Goal: Obtain resource: Download file/media

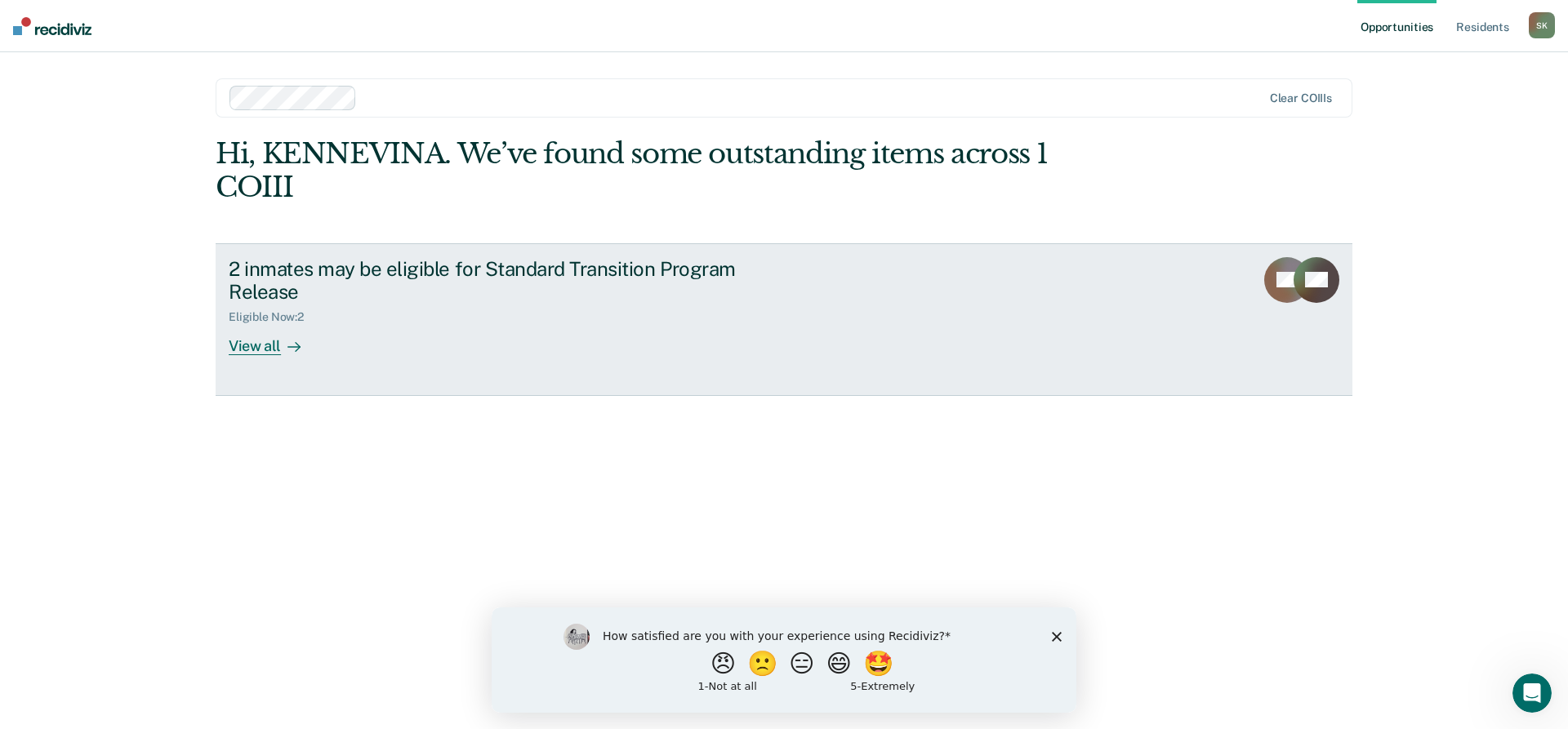
click at [274, 344] on div "View all" at bounding box center [273, 340] width 91 height 32
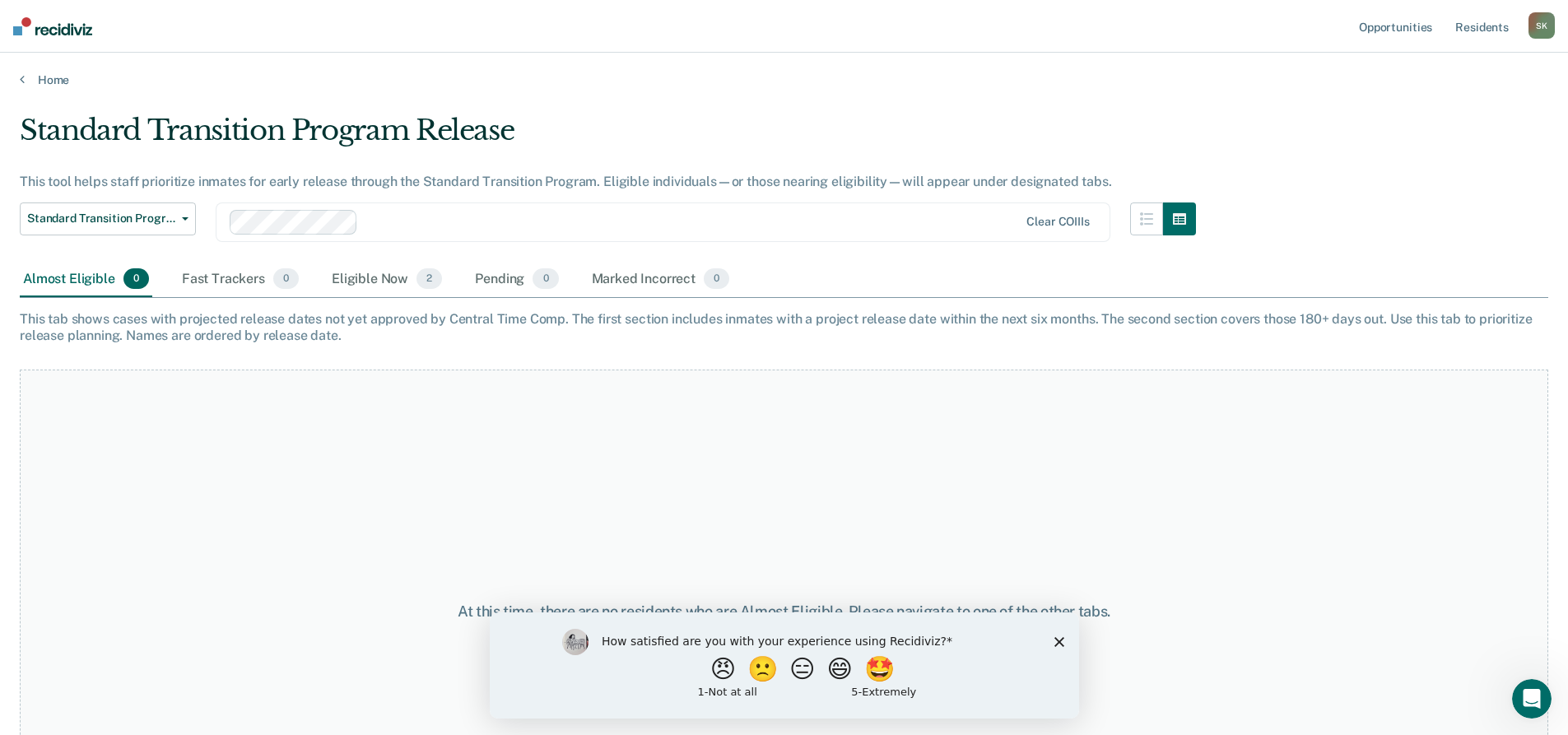
click at [1056, 642] on polygon "Close survey" at bounding box center [1059, 641] width 10 height 10
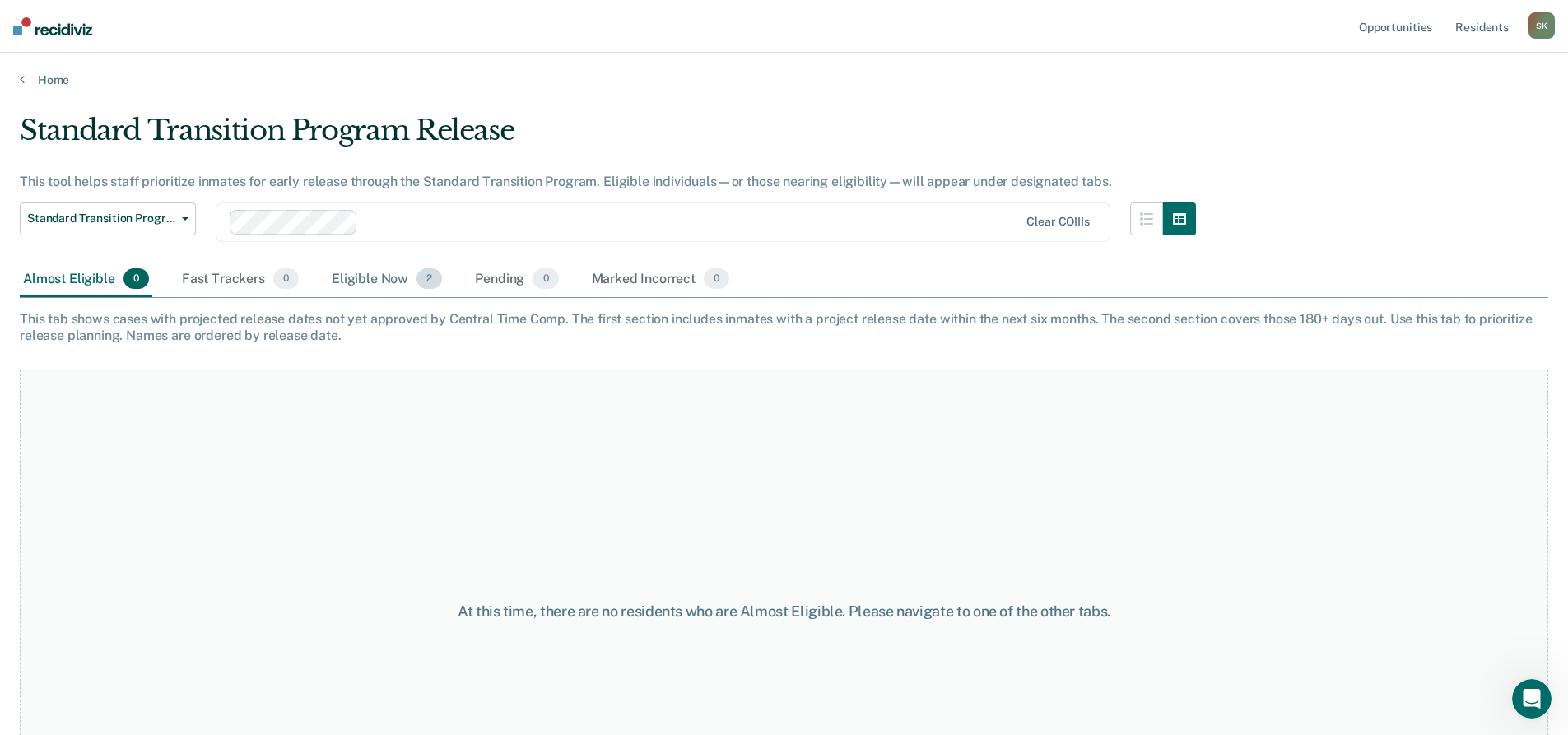
click at [391, 276] on div "Eligible Now 2" at bounding box center [387, 280] width 117 height 36
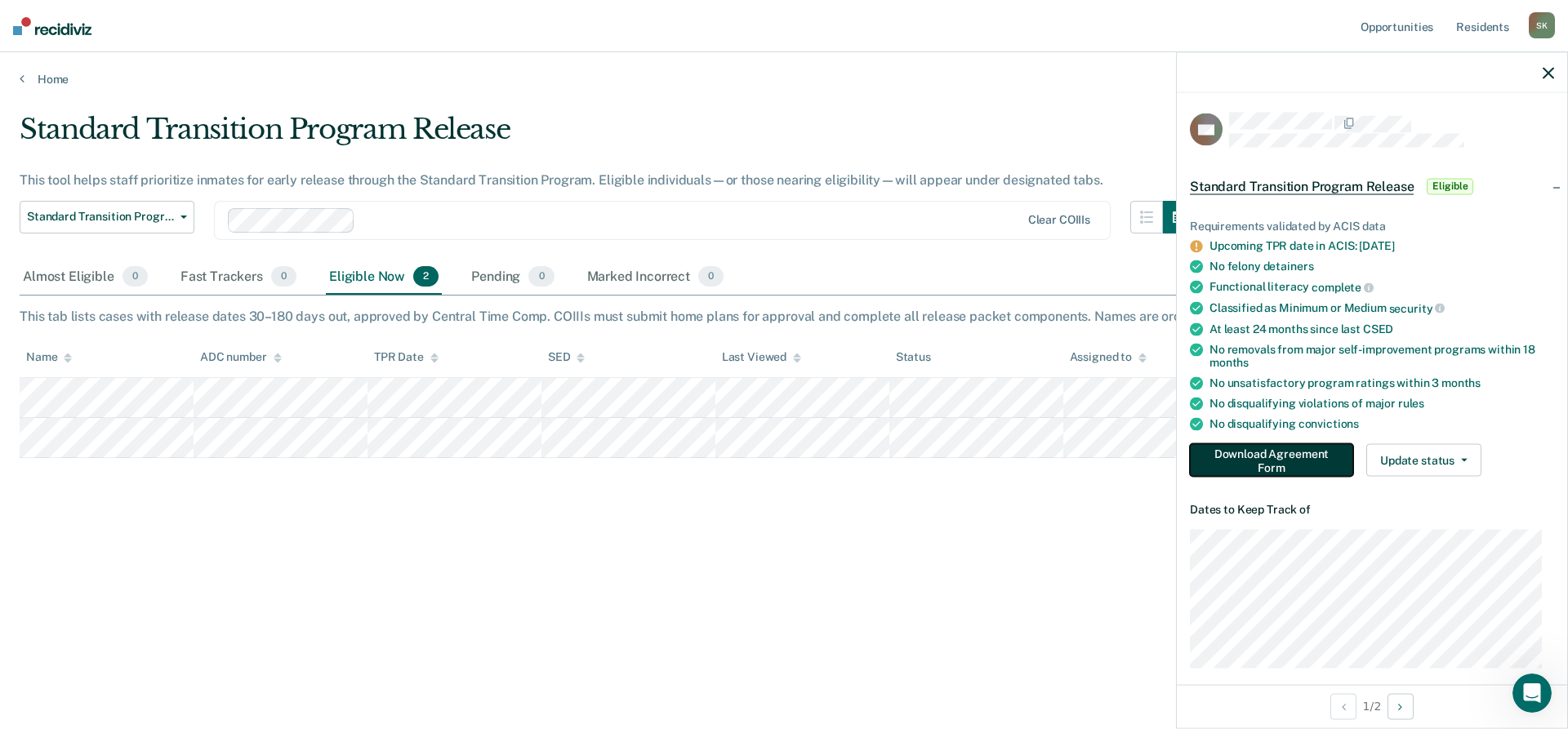
click at [1249, 461] on button "Download Agreement Form" at bounding box center [1271, 460] width 163 height 33
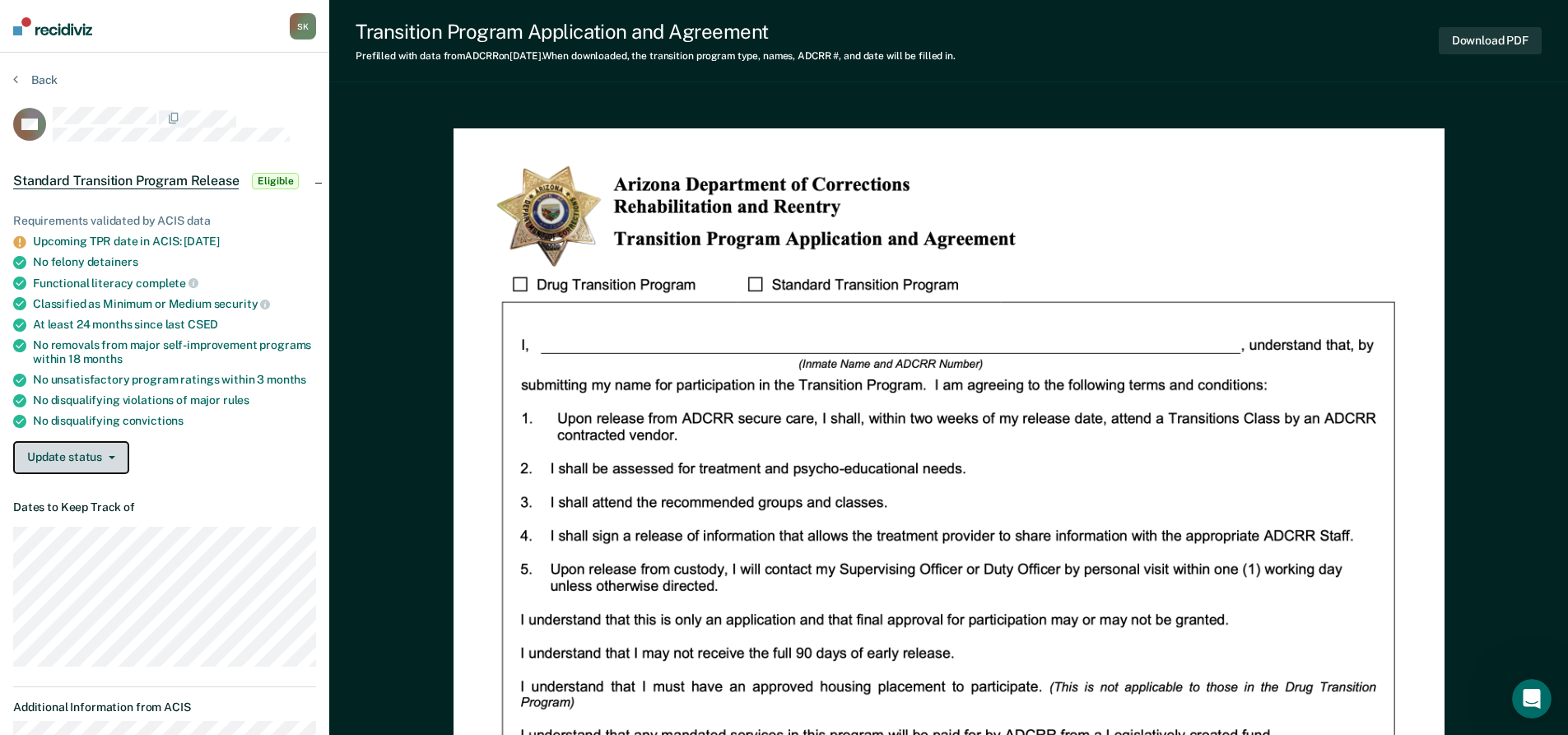
click at [109, 456] on icon "button" at bounding box center [112, 458] width 7 height 3
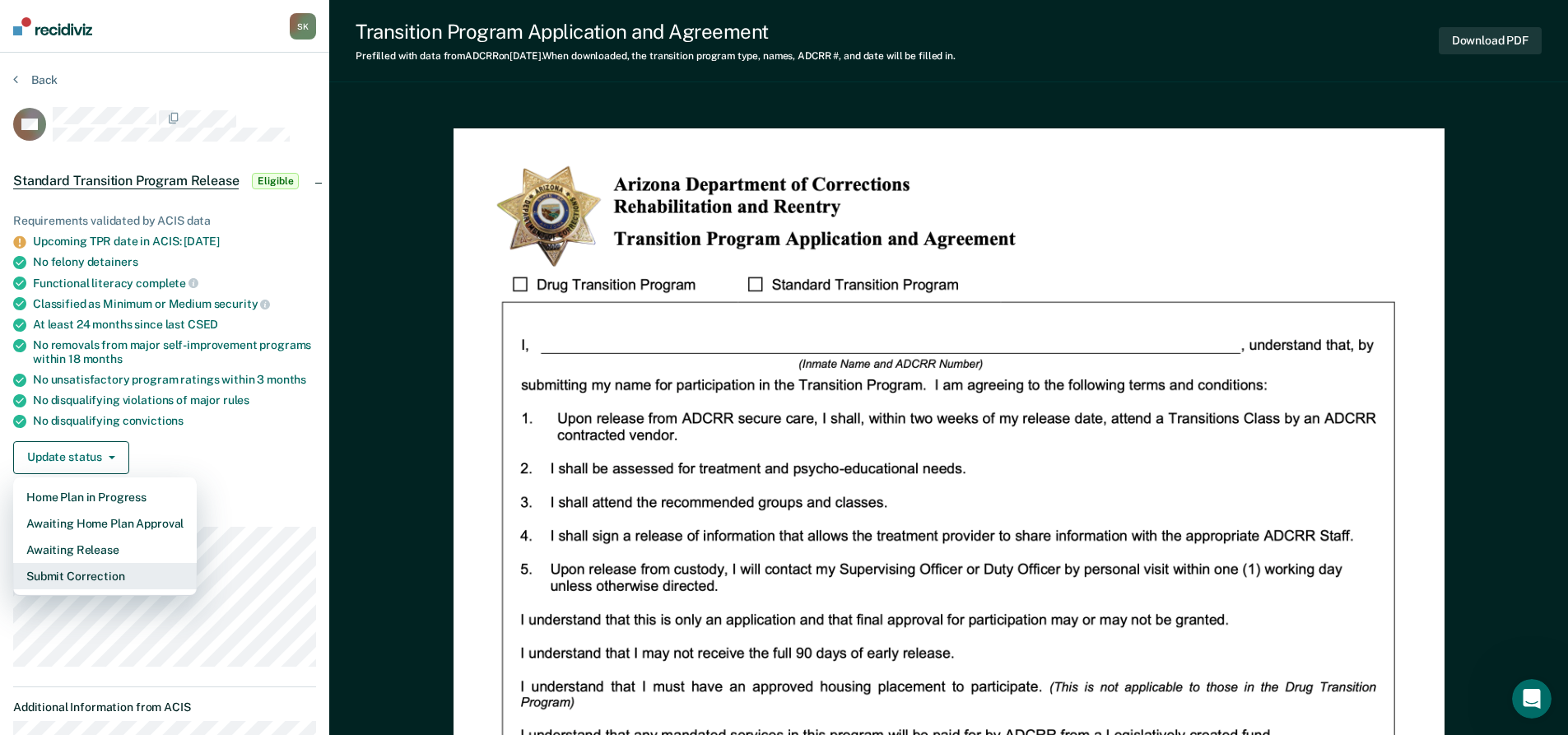
click at [105, 572] on button "Submit Correction" at bounding box center [105, 576] width 184 height 26
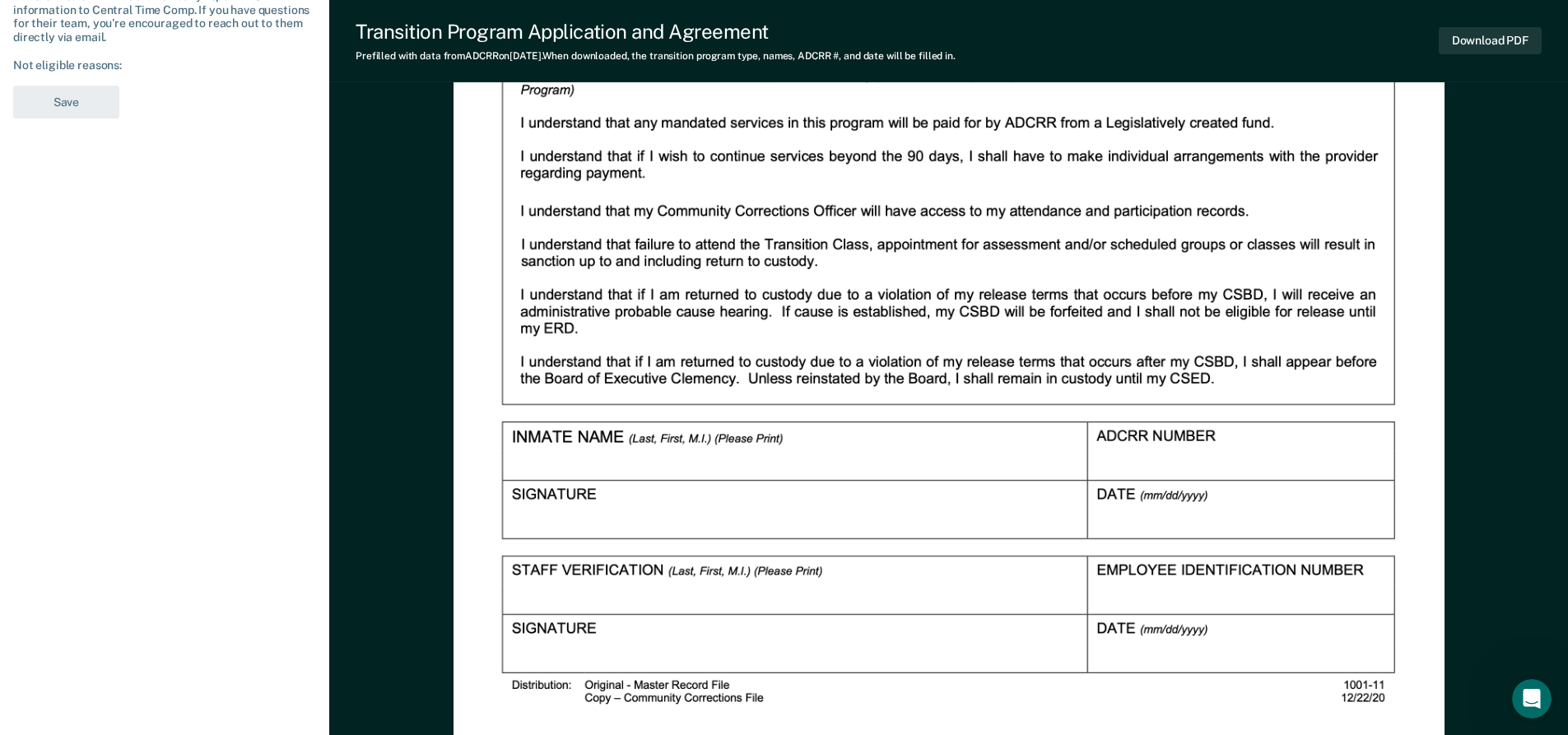
scroll to position [804, 0]
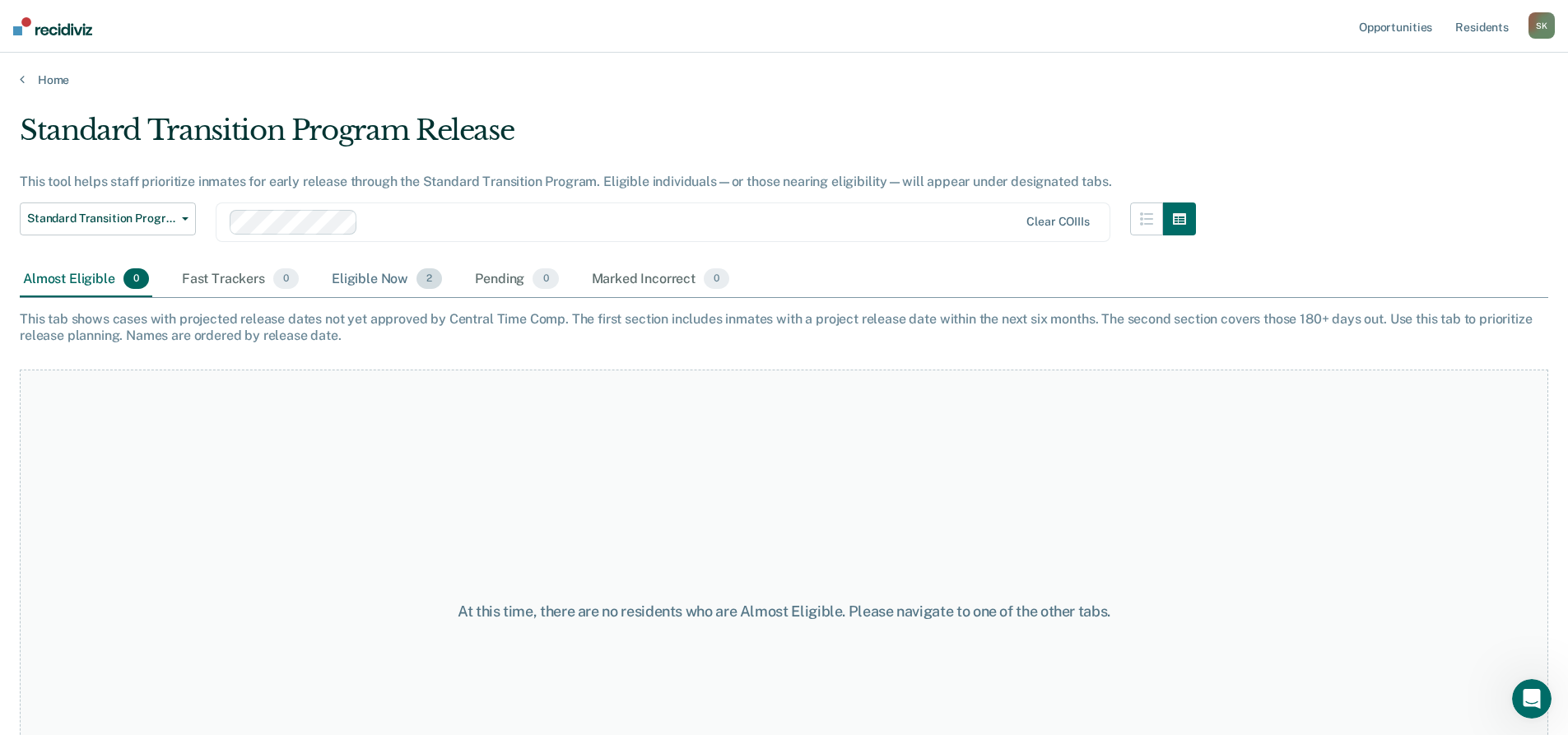
click at [388, 297] on div "Eligible Now 2" at bounding box center [387, 280] width 117 height 36
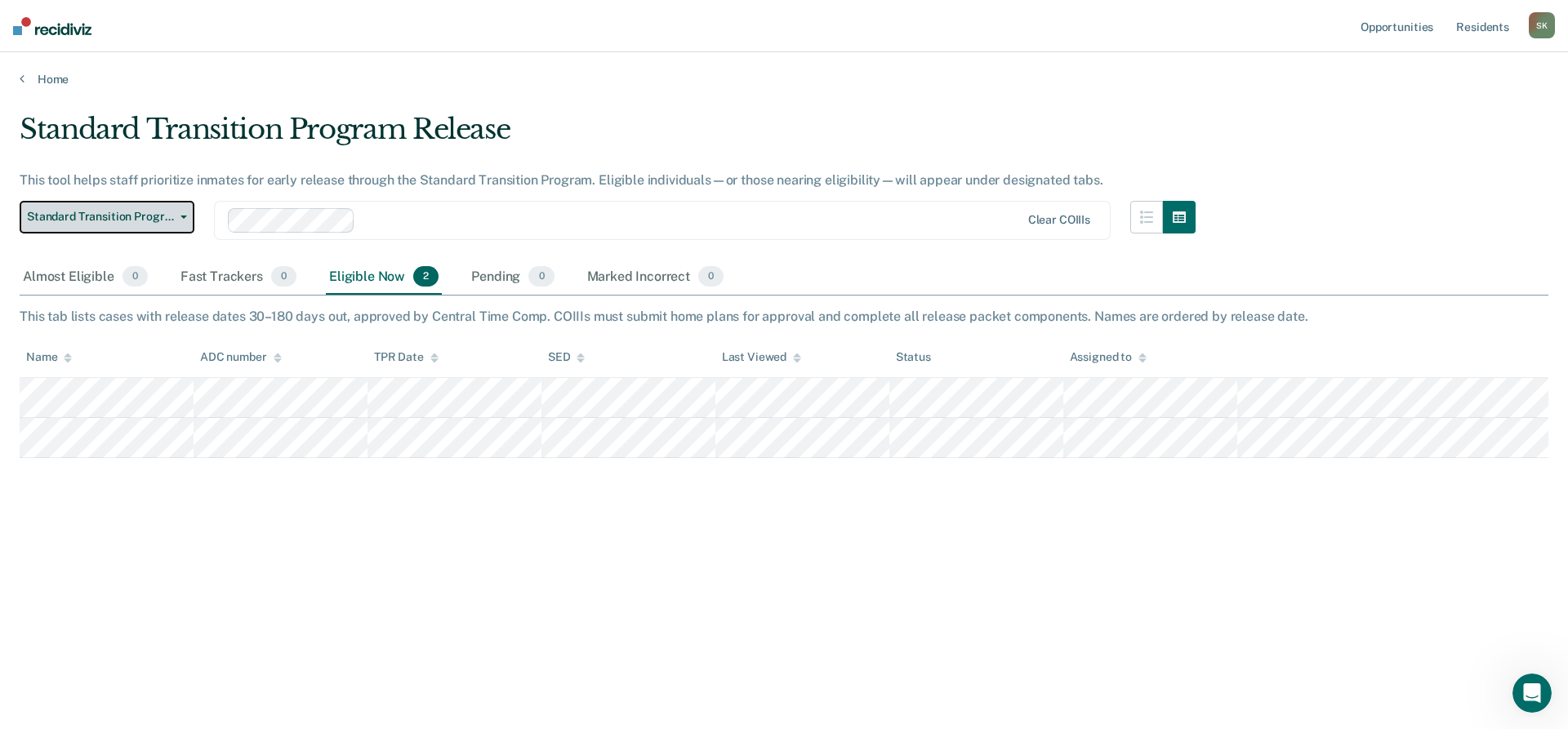
click at [182, 207] on button "Standard Transition Program Release" at bounding box center [106, 217] width 175 height 33
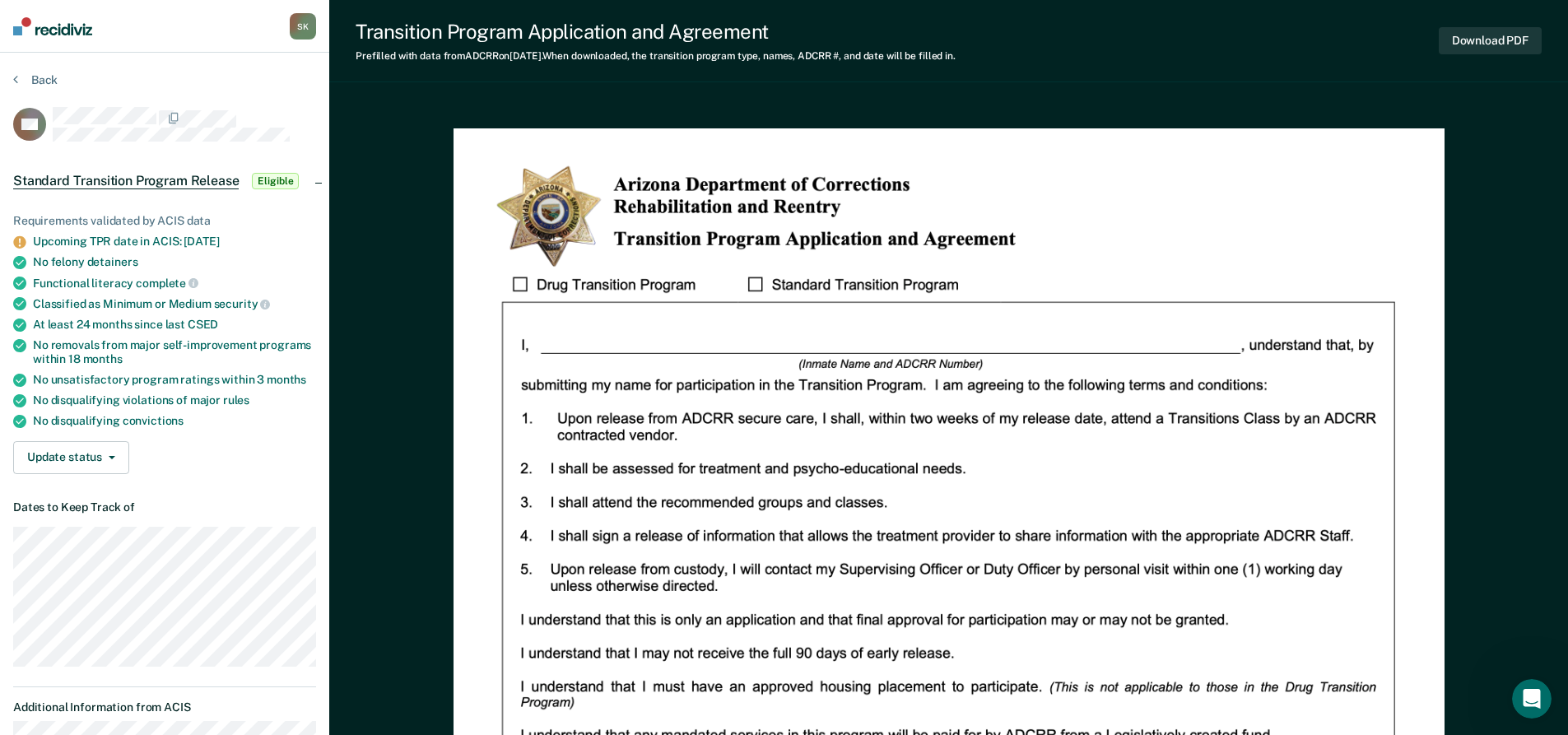
click at [1476, 19] on div "Download PDF" at bounding box center [1490, 40] width 103 height 42
click at [1474, 28] on button "Download PDF" at bounding box center [1490, 40] width 103 height 27
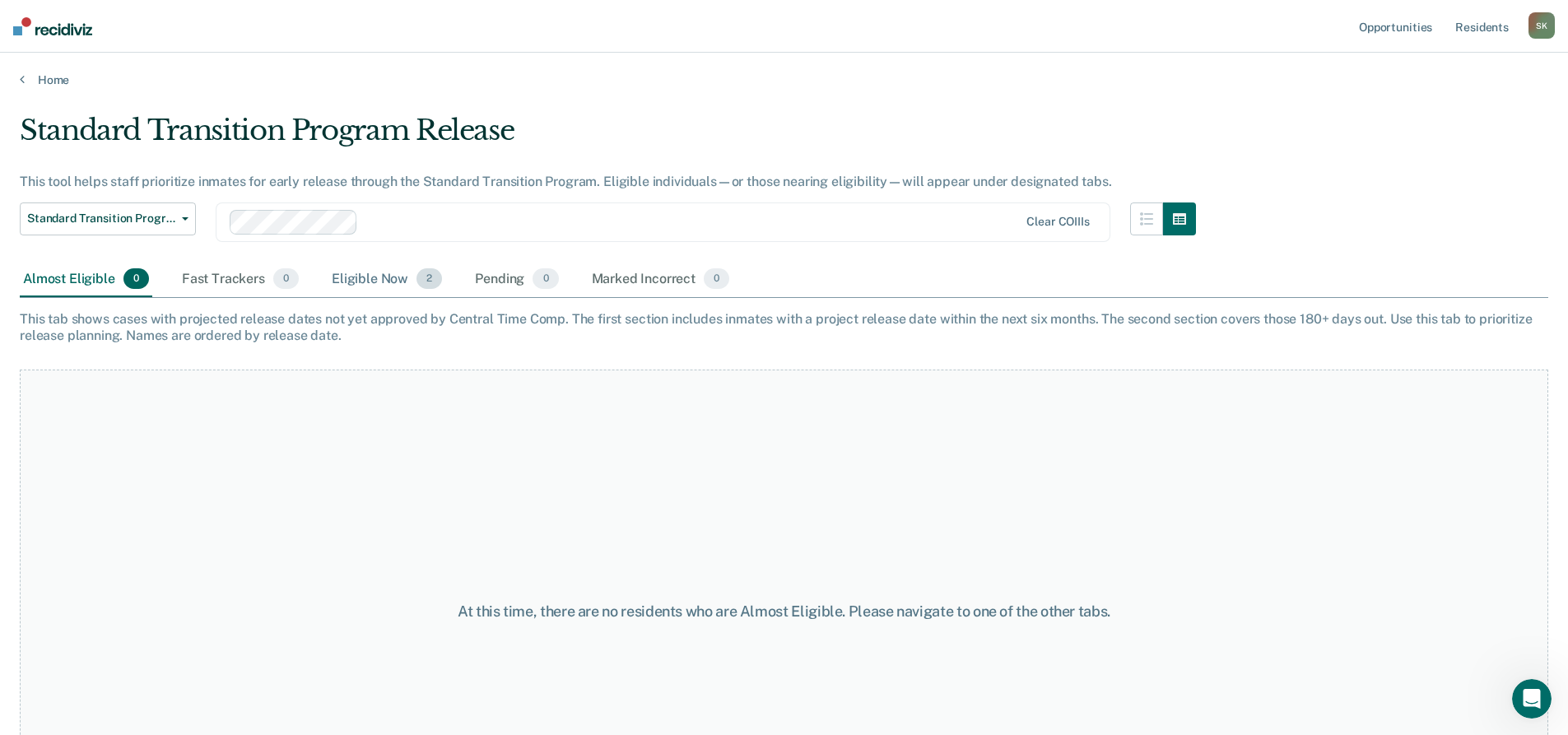
click at [386, 276] on div "Eligible Now 2" at bounding box center [387, 280] width 117 height 36
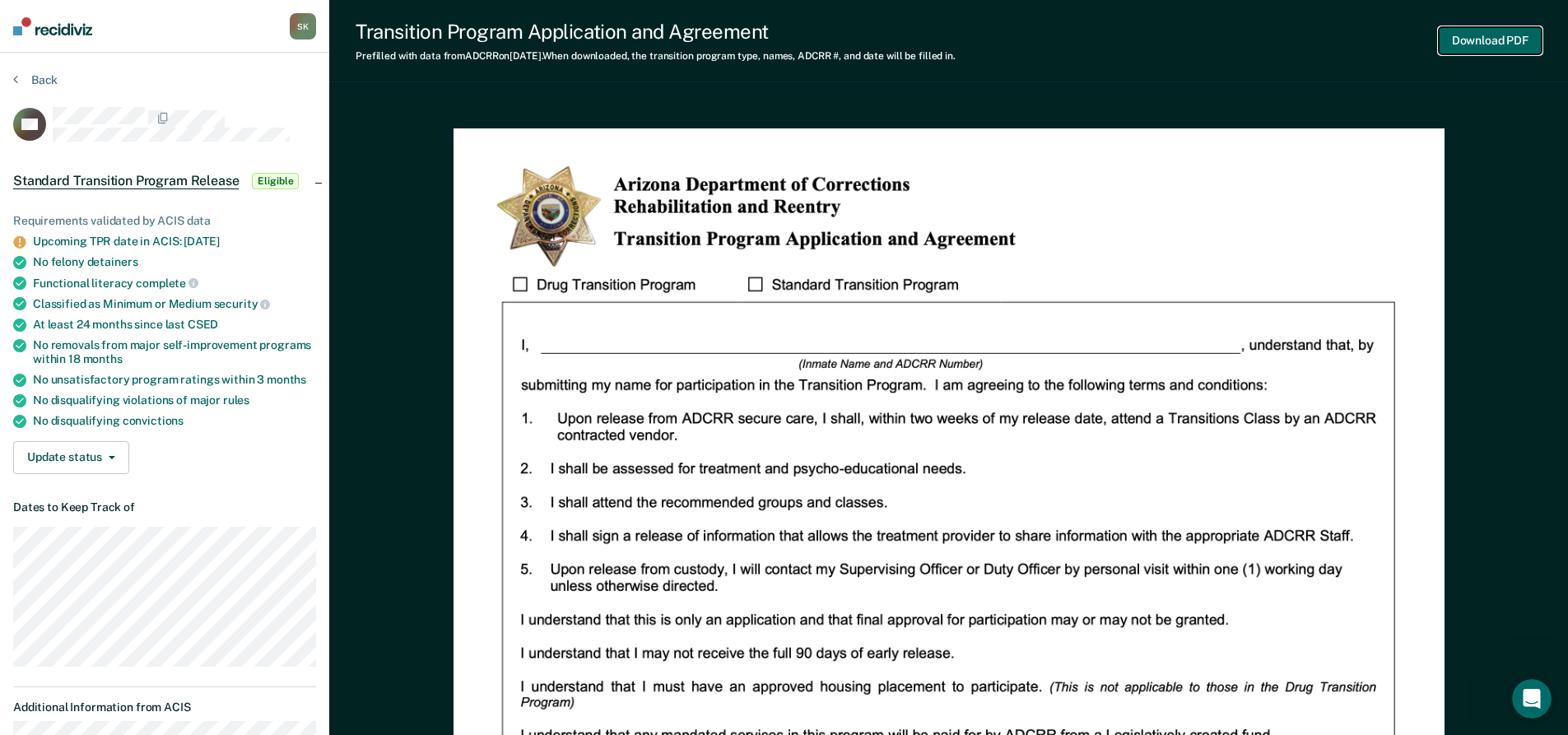
click at [1496, 35] on button "Download PDF" at bounding box center [1490, 40] width 103 height 27
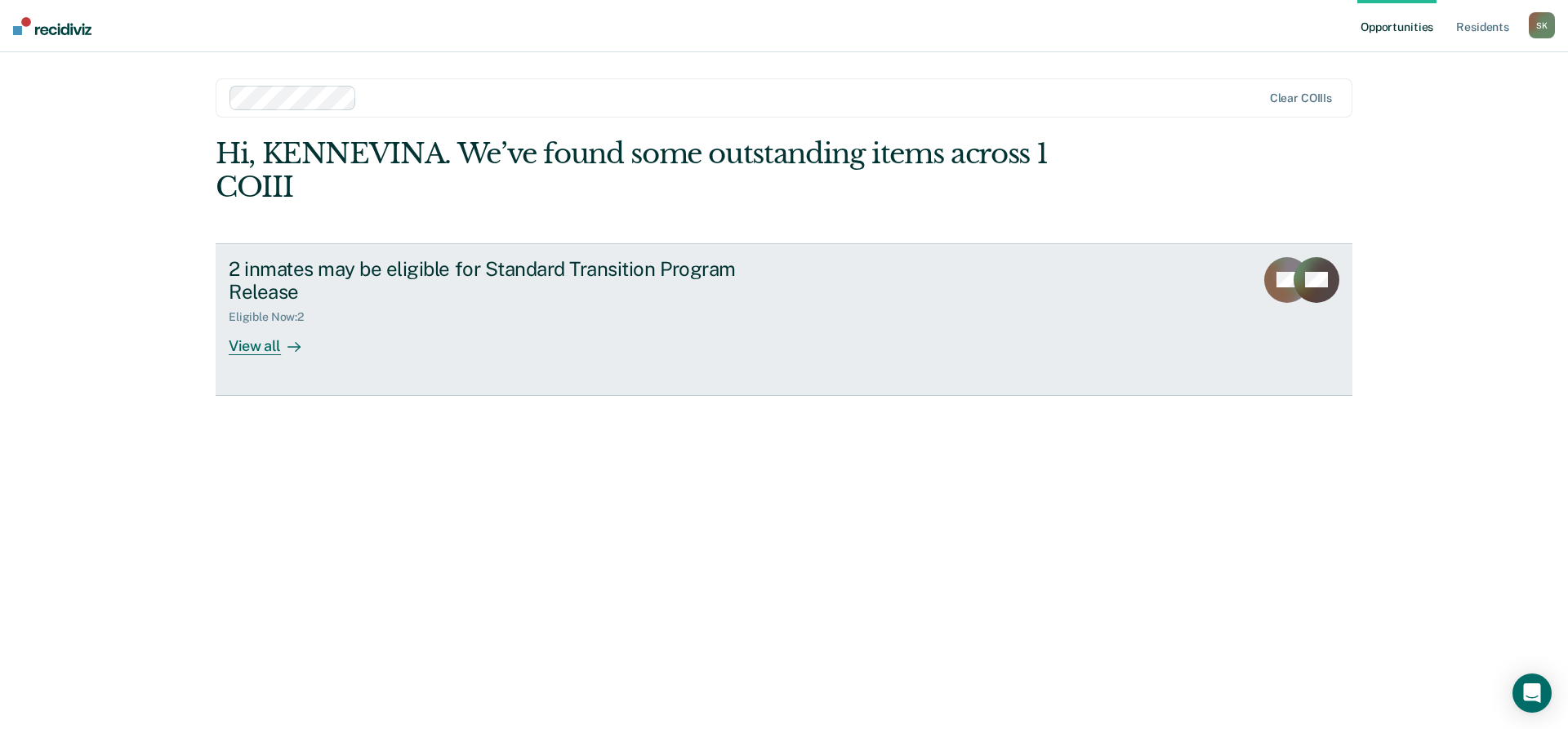
click at [258, 335] on div "View all" at bounding box center [273, 340] width 91 height 32
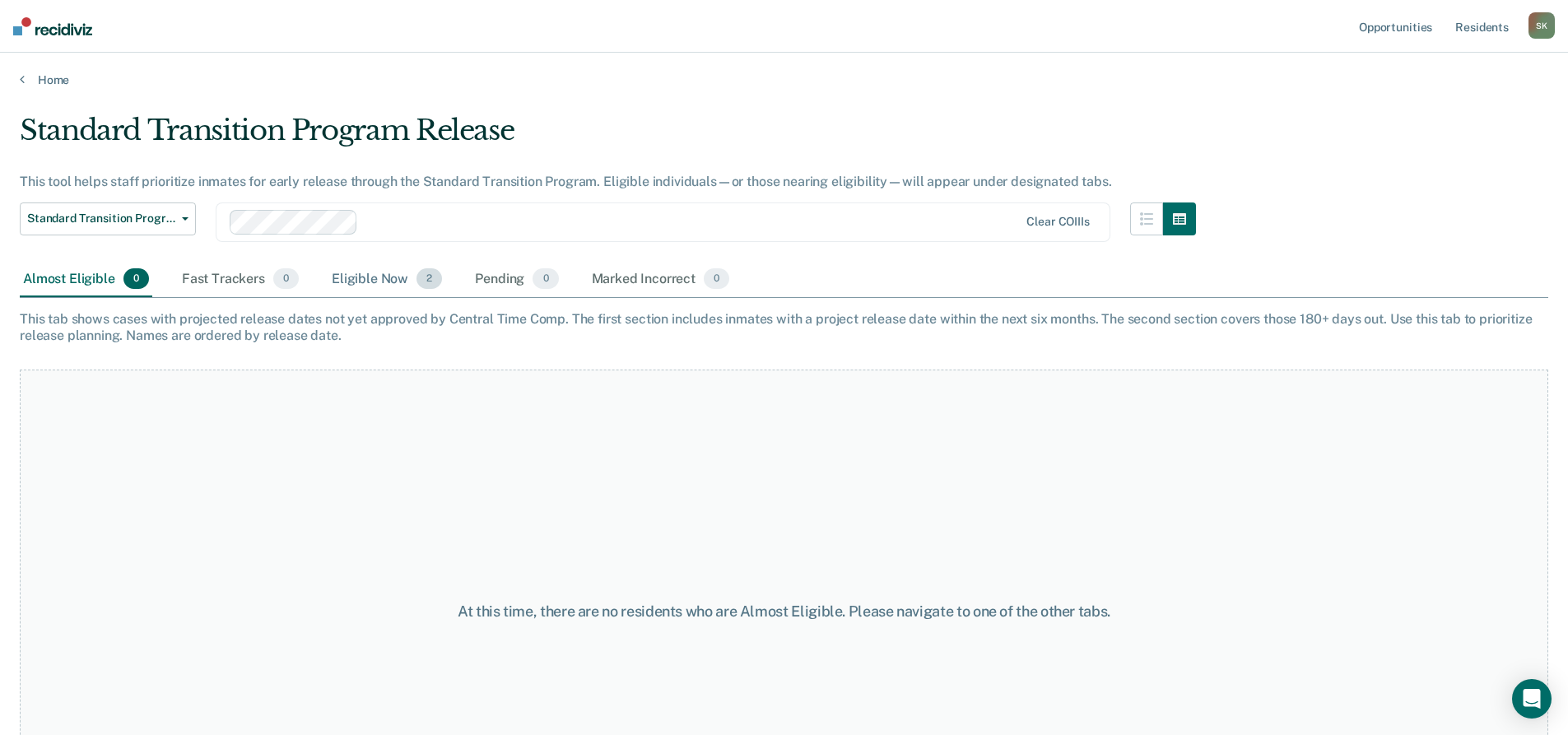
click at [384, 279] on div "Eligible Now 2" at bounding box center [387, 280] width 117 height 36
